Goal: Task Accomplishment & Management: Manage account settings

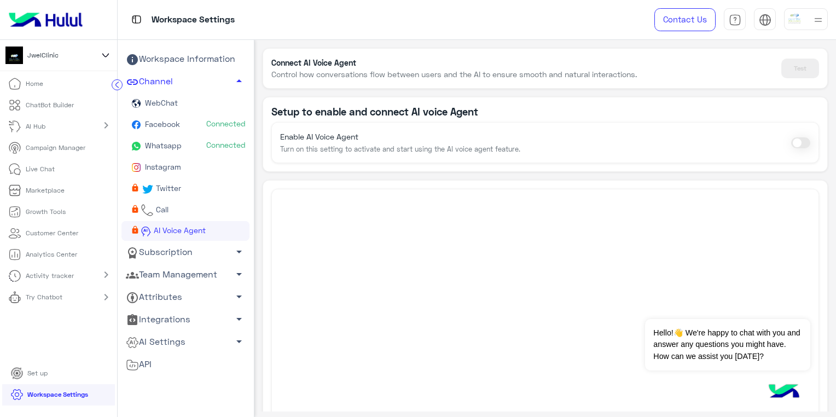
click at [171, 140] on link "Whatsapp Connected" at bounding box center [185, 146] width 128 height 21
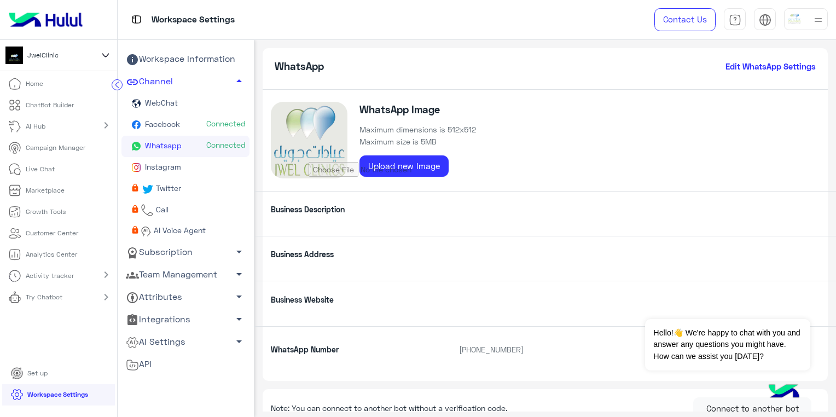
click at [442, 217] on div "Business Description" at bounding box center [545, 213] width 582 height 45
click at [50, 129] on link "AI Hub" at bounding box center [28, 126] width 57 height 21
click at [53, 106] on p "ChatBot Builder" at bounding box center [50, 105] width 48 height 10
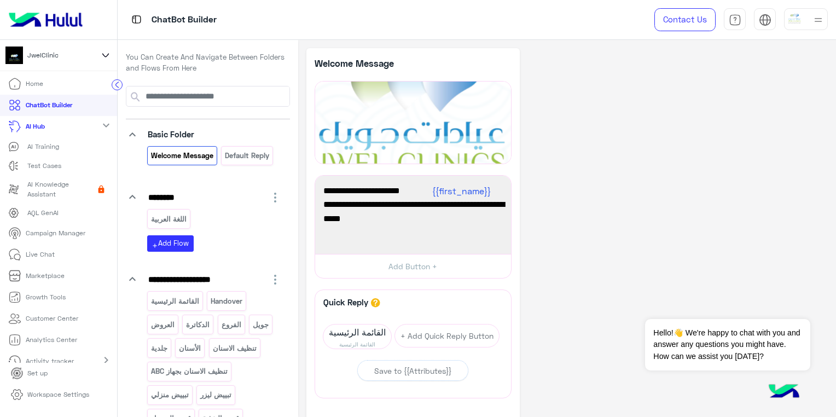
click at [53, 106] on p "ChatBot Builder" at bounding box center [49, 105] width 47 height 10
click at [671, 111] on div "**********" at bounding box center [566, 272] width 521 height 448
click at [114, 85] on circle at bounding box center [117, 84] width 10 height 10
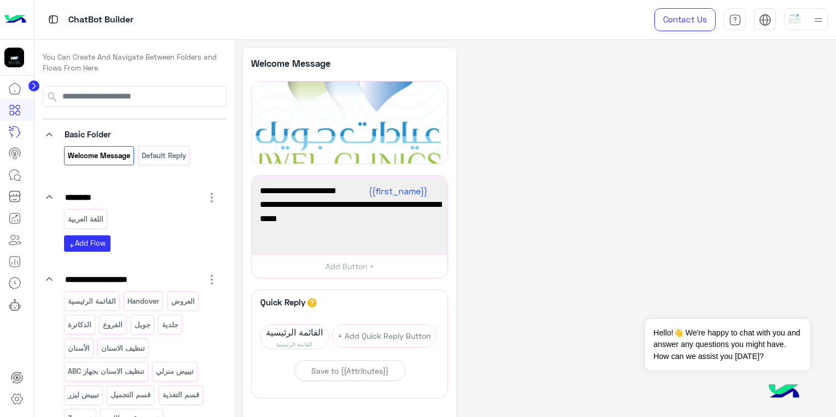
click at [33, 87] on icon at bounding box center [33, 85] width 3 height 5
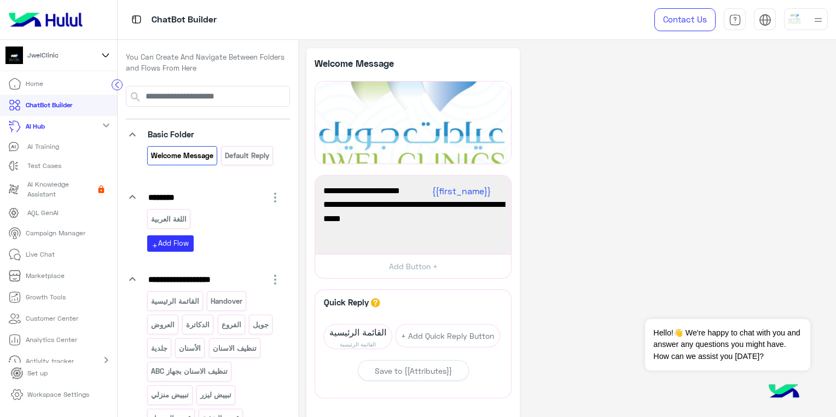
click at [55, 108] on p "ChatBot Builder" at bounding box center [49, 105] width 47 height 10
click at [78, 127] on div "AI Hub expand_more" at bounding box center [58, 126] width 117 height 21
click at [76, 109] on link "ChatBot Builder" at bounding box center [40, 105] width 80 height 21
click at [651, 130] on div "**********" at bounding box center [566, 272] width 521 height 448
click at [67, 253] on p "Analytics Center" at bounding box center [51, 254] width 51 height 10
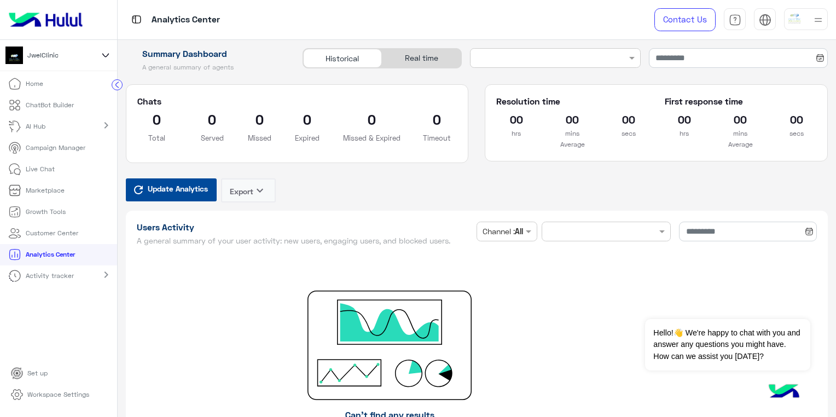
click at [113, 86] on circle at bounding box center [117, 84] width 10 height 10
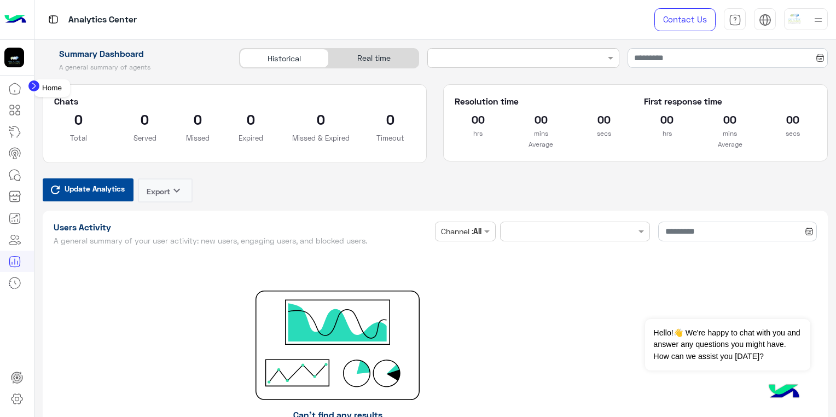
click at [20, 89] on icon at bounding box center [14, 88] width 11 height 11
click at [37, 87] on circle at bounding box center [33, 85] width 11 height 11
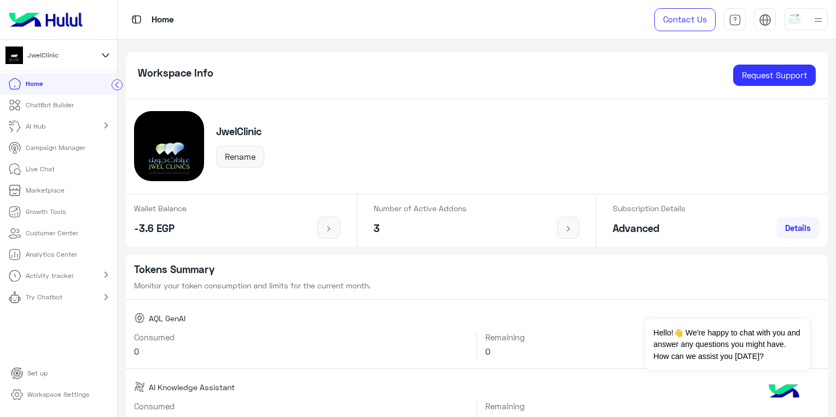
click at [68, 105] on p "ChatBot Builder" at bounding box center [50, 105] width 48 height 10
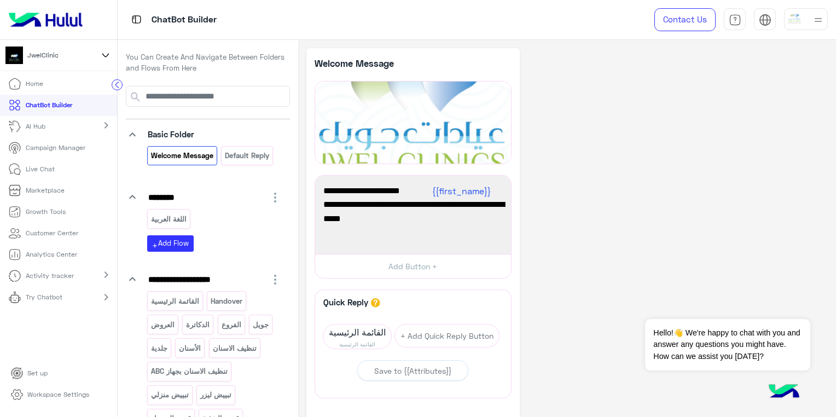
click at [68, 125] on div "AI Hub chevron_right" at bounding box center [58, 126] width 117 height 21
click at [63, 189] on p "AI Knowledge Assistant" at bounding box center [60, 189] width 67 height 20
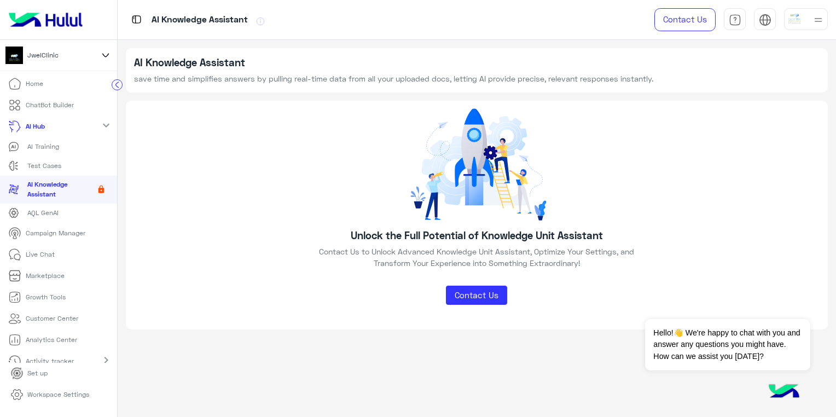
click at [120, 87] on circle at bounding box center [117, 84] width 10 height 10
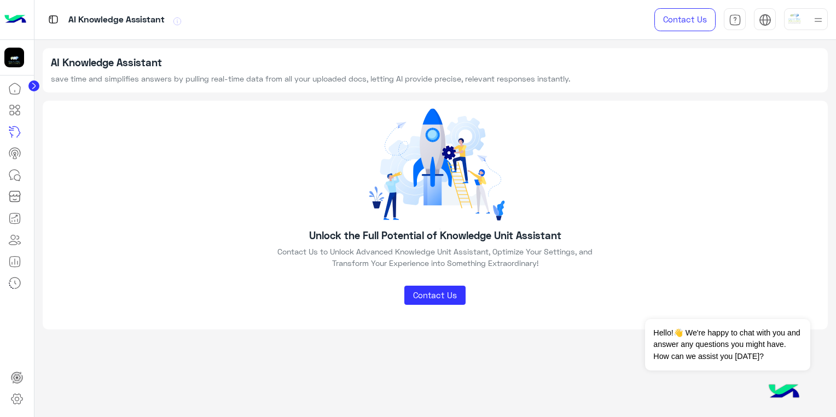
click at [31, 85] on circle at bounding box center [33, 85] width 11 height 11
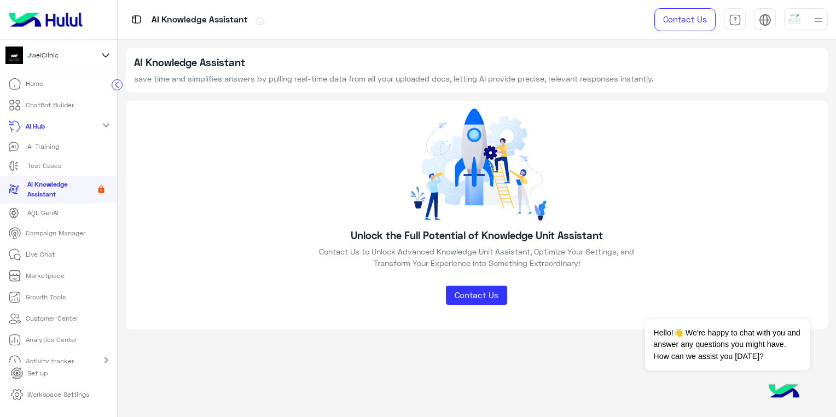
click at [77, 105] on link "ChatBot Builder" at bounding box center [41, 105] width 82 height 21
click at [66, 105] on p "ChatBot Builder" at bounding box center [50, 105] width 48 height 10
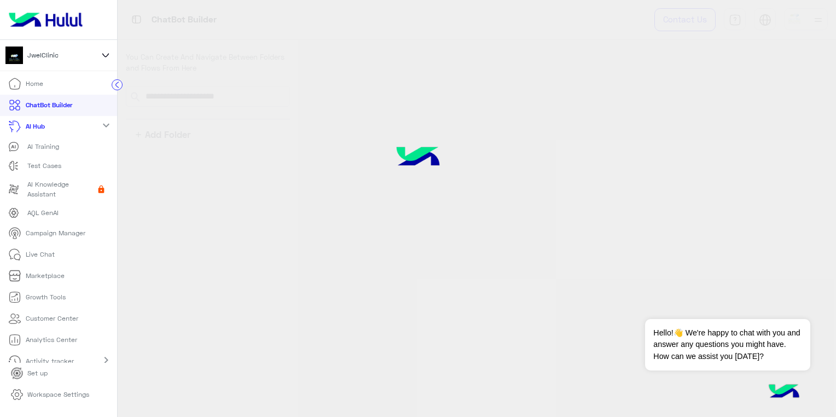
click at [34, 388] on link "Workspace Settings" at bounding box center [50, 394] width 96 height 21
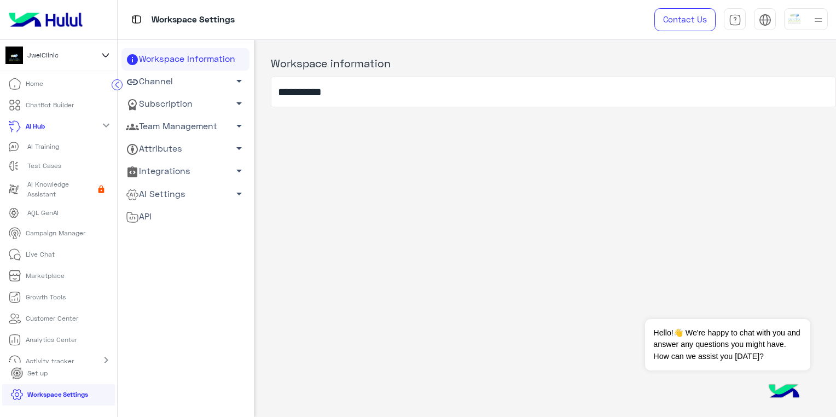
click at [200, 84] on link "Channel arrow_drop_down" at bounding box center [185, 82] width 128 height 22
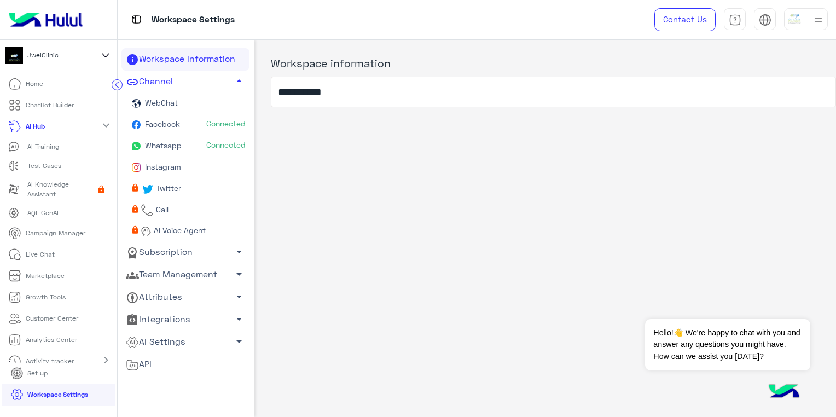
click at [182, 146] on link "Whatsapp Connected" at bounding box center [185, 146] width 128 height 21
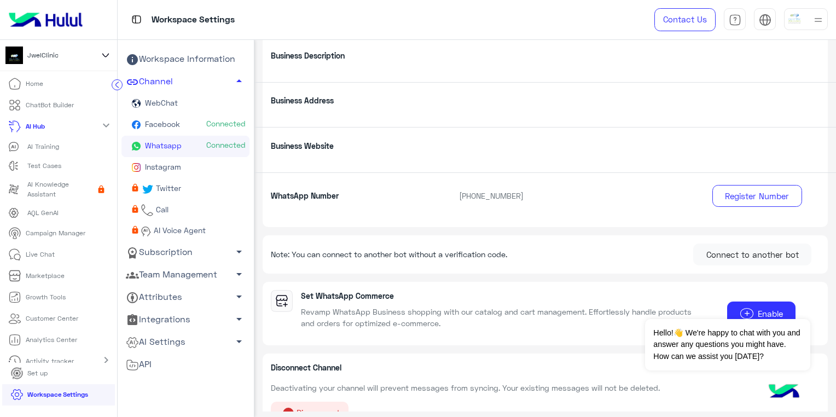
scroll to position [173, 0]
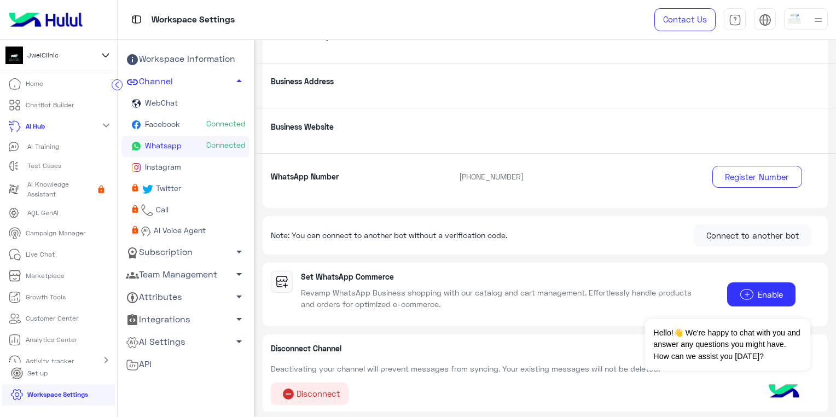
click at [183, 170] on link "Instagram" at bounding box center [185, 167] width 128 height 21
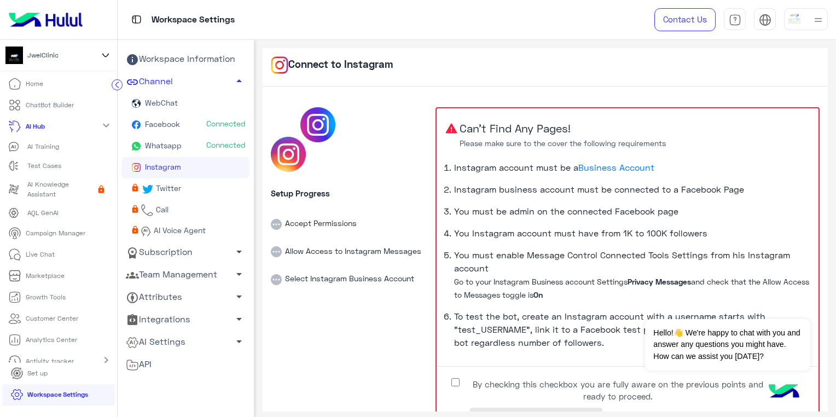
scroll to position [47, 0]
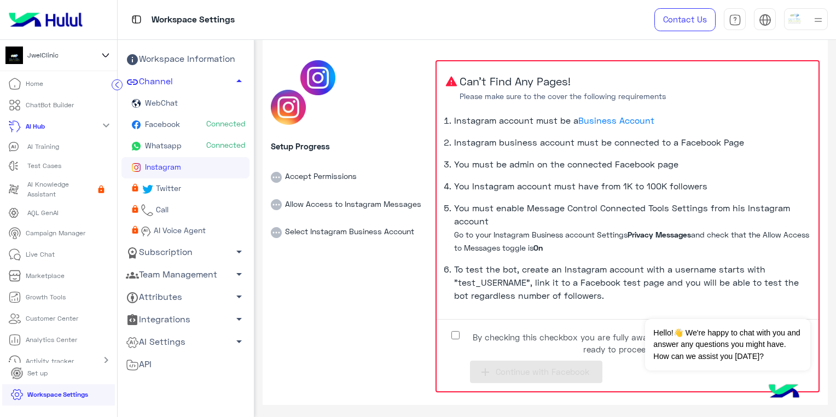
click at [448, 332] on label "By checking this checkbox you are fully aware on the previous points and ready …" at bounding box center [609, 340] width 328 height 25
click at [501, 378] on button "add Continue with Facebook" at bounding box center [536, 372] width 132 height 22
click at [236, 368] on div "API" at bounding box center [186, 364] width 120 height 14
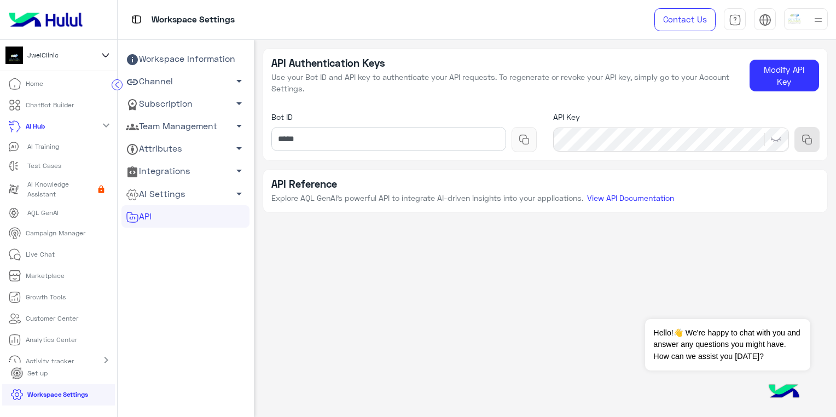
drag, startPoint x: 236, startPoint y: 368, endPoint x: 458, endPoint y: 239, distance: 256.7
click at [458, 239] on div "API Authentication Keys Use your Bot ID and API key to authenticate your API re…" at bounding box center [545, 226] width 582 height 372
click at [160, 78] on link "Channel arrow_drop_down" at bounding box center [185, 82] width 128 height 22
